Goal: Transaction & Acquisition: Subscribe to service/newsletter

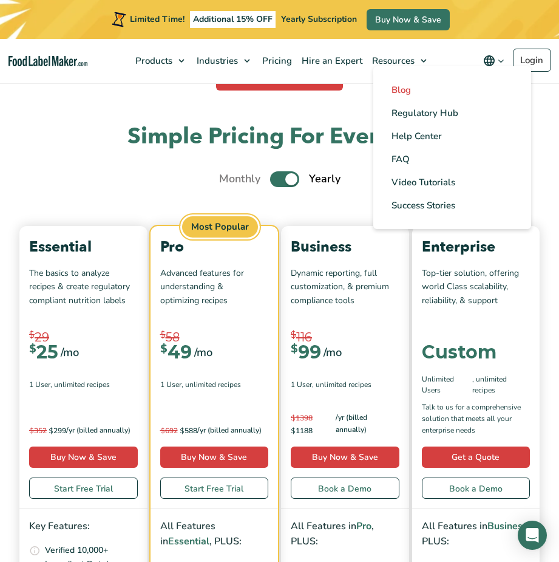
scroll to position [3460, 0]
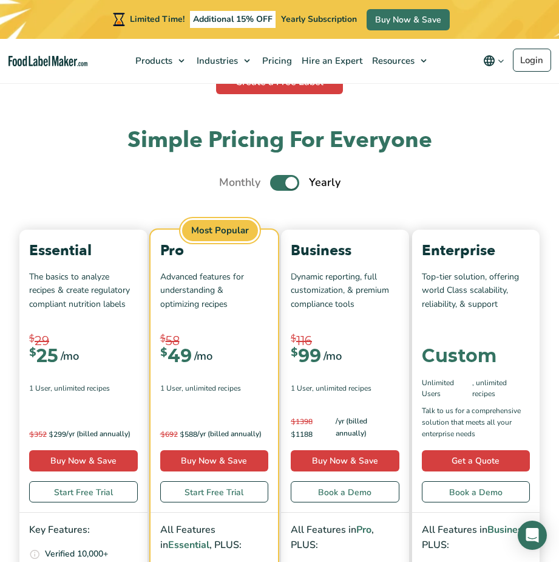
click at [107, 145] on h2 "Simple Pricing For Everyone" at bounding box center [279, 140] width 520 height 29
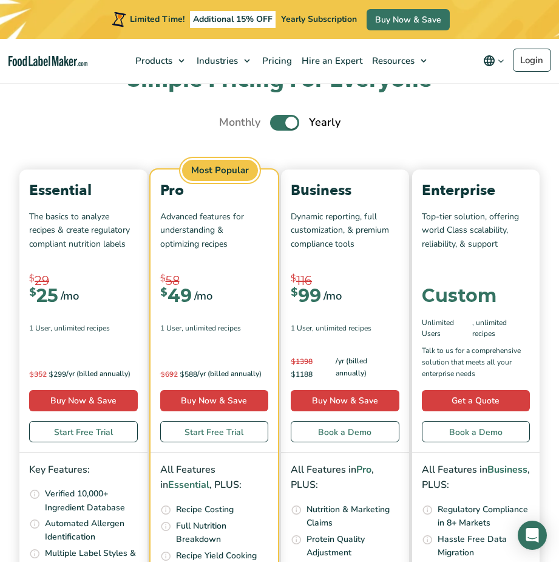
scroll to position [3521, 0]
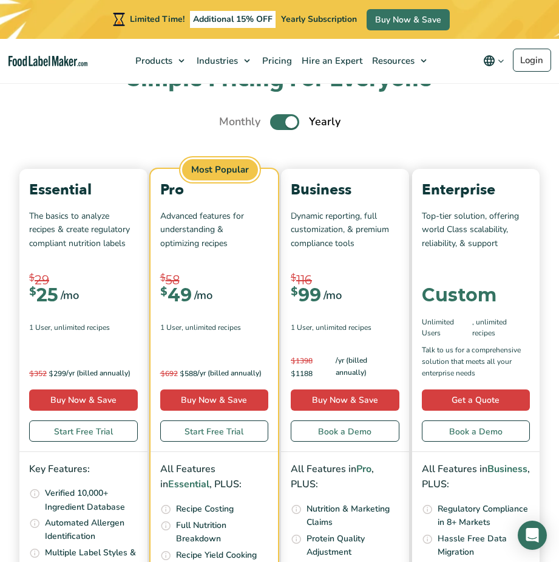
drag, startPoint x: 158, startPoint y: 124, endPoint x: 164, endPoint y: 137, distance: 13.6
click at [162, 128] on div "Monthly Toggle Yearly (6 Month Free + 2 Free Nutritional Consultations)" at bounding box center [279, 122] width 520 height 16
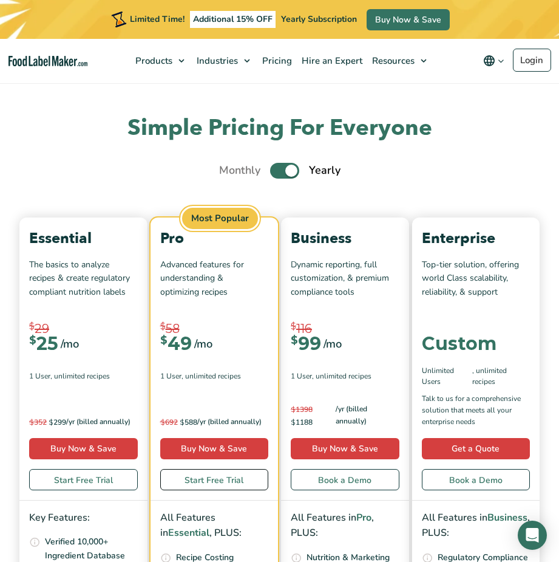
scroll to position [3399, 0]
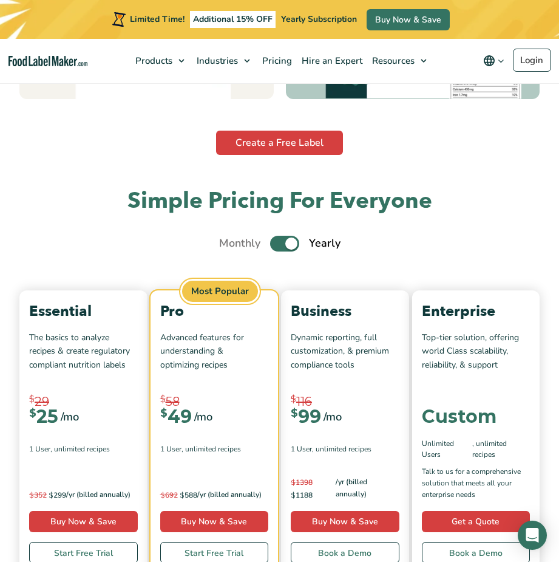
click at [201, 251] on div "Monthly Toggle Yearly (6 Month Free + 2 Free Nutritional Consultations)" at bounding box center [279, 243] width 520 height 16
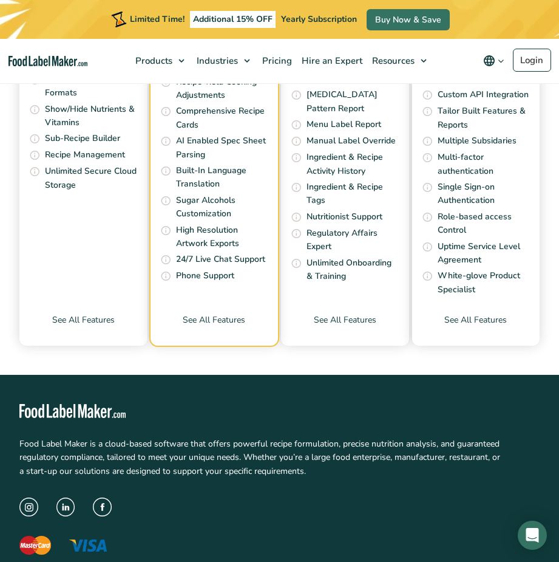
scroll to position [4006, 0]
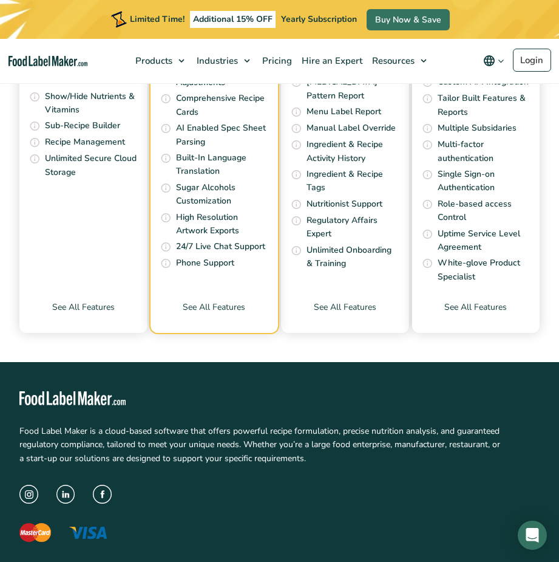
click at [231, 305] on div "Most Popular Pro Advanced features for understanding & optimizing recipes $ 58 …" at bounding box center [215, 8] width 128 height 650
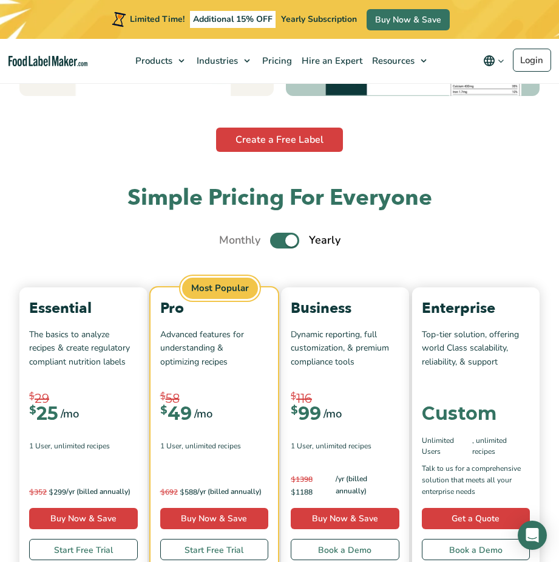
scroll to position [3399, 0]
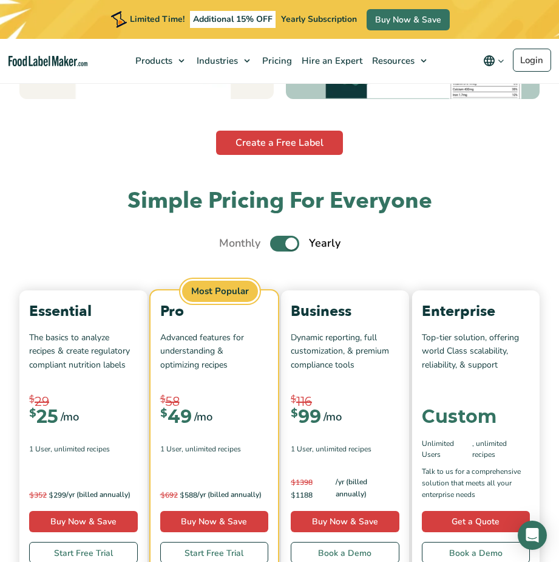
click at [193, 227] on div "Simple Pricing For Everyone Monthly Toggle Yearly (6 Month Free + 2 Free Nutrit…" at bounding box center [279, 562] width 559 height 753
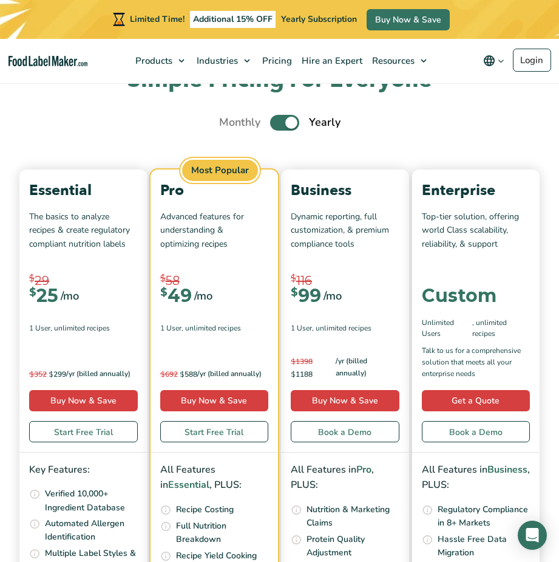
scroll to position [3521, 0]
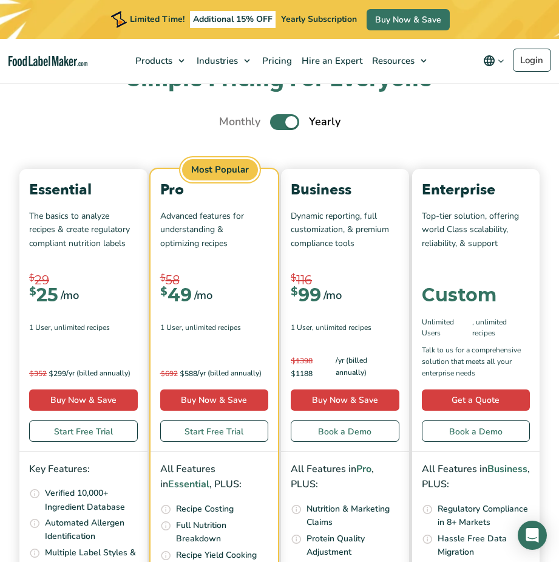
click at [203, 317] on div "Pro Advanced features for understanding & optimizing recipes $ 58 $ 49 /mo $ 99…" at bounding box center [215, 310] width 128 height 282
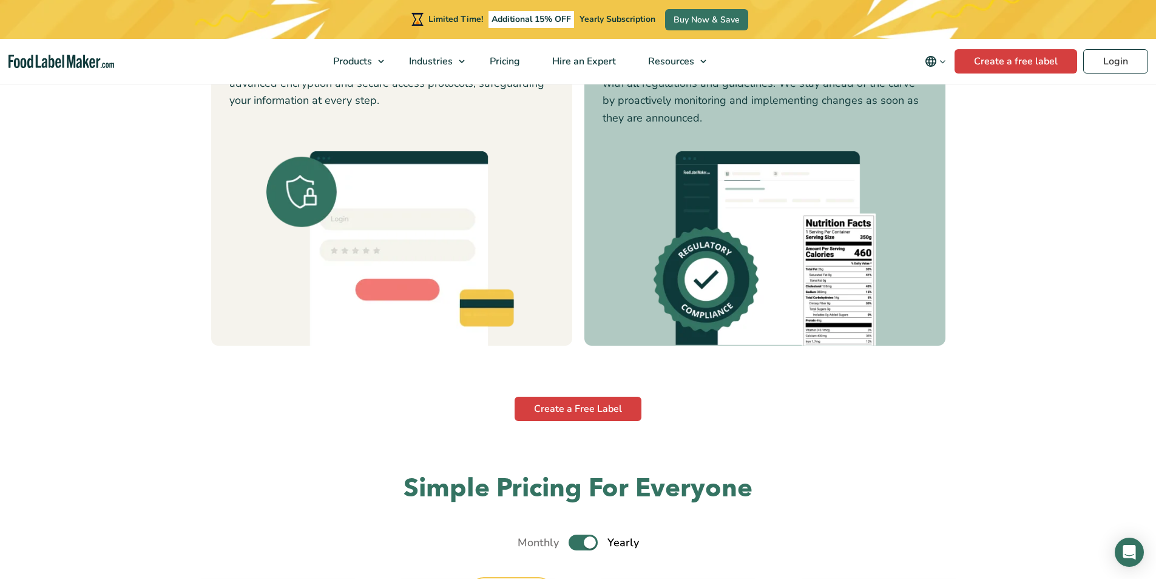
scroll to position [3824, 0]
